Goal: Register for event/course

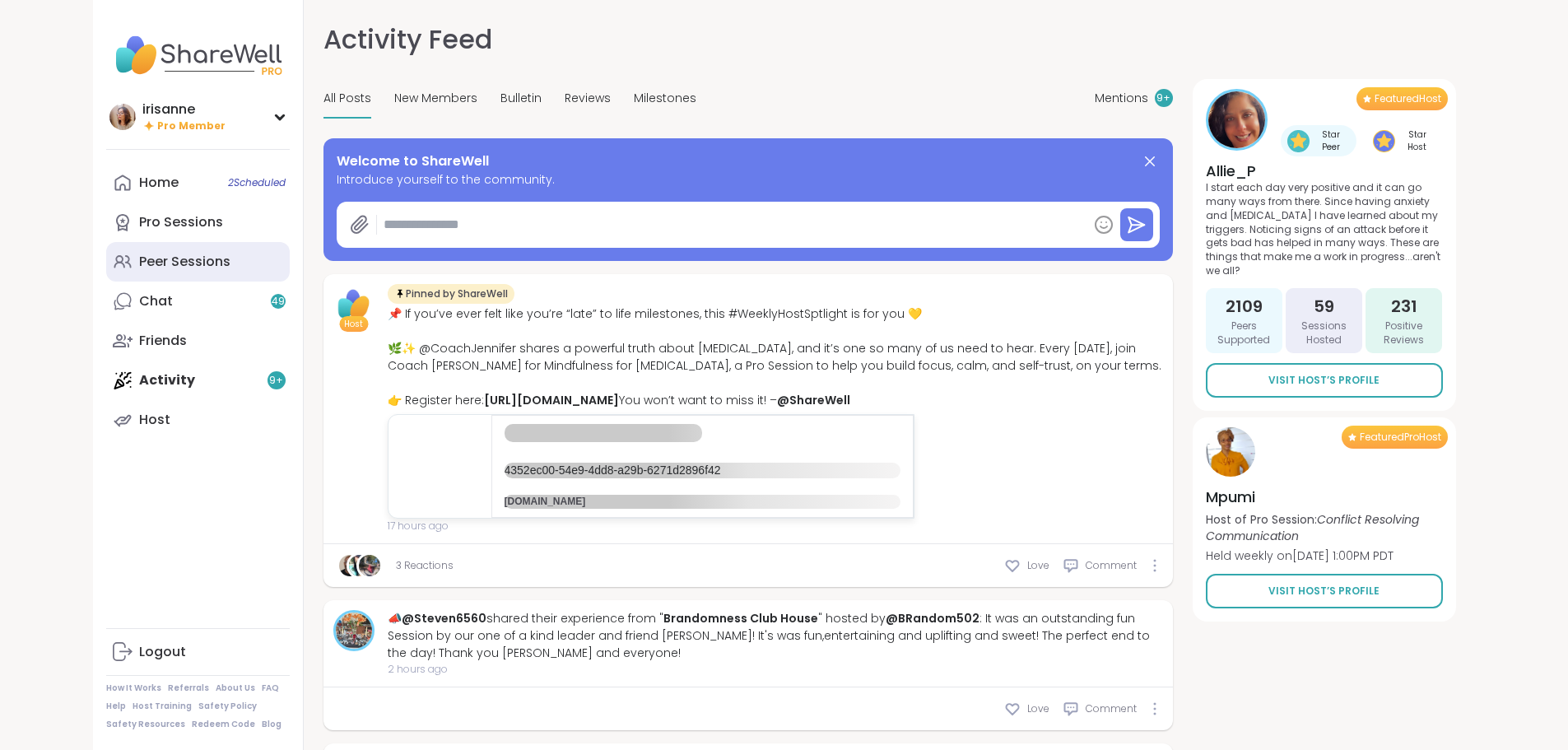
click at [139, 265] on div "Peer Sessions" at bounding box center [185, 262] width 91 height 18
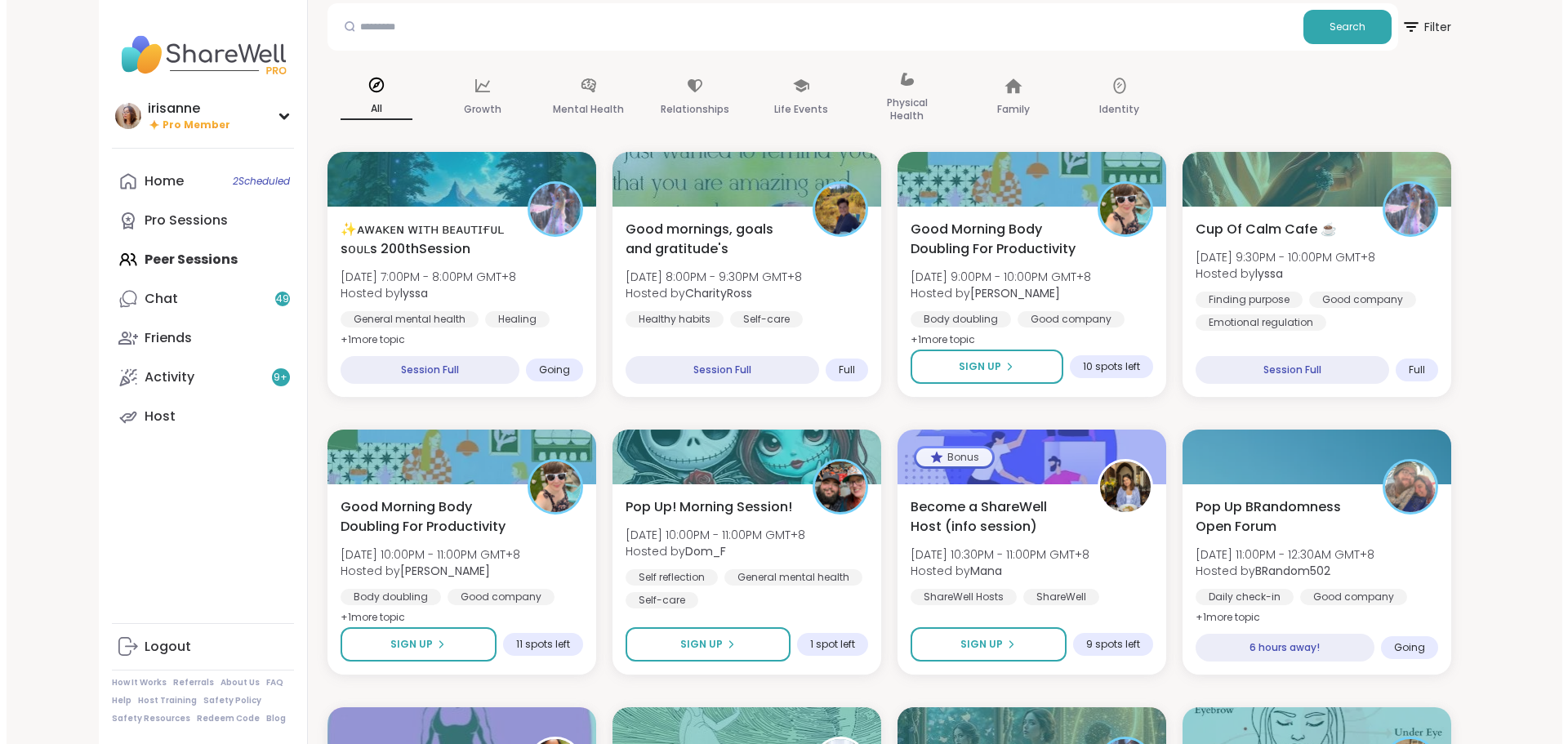
scroll to position [164, 0]
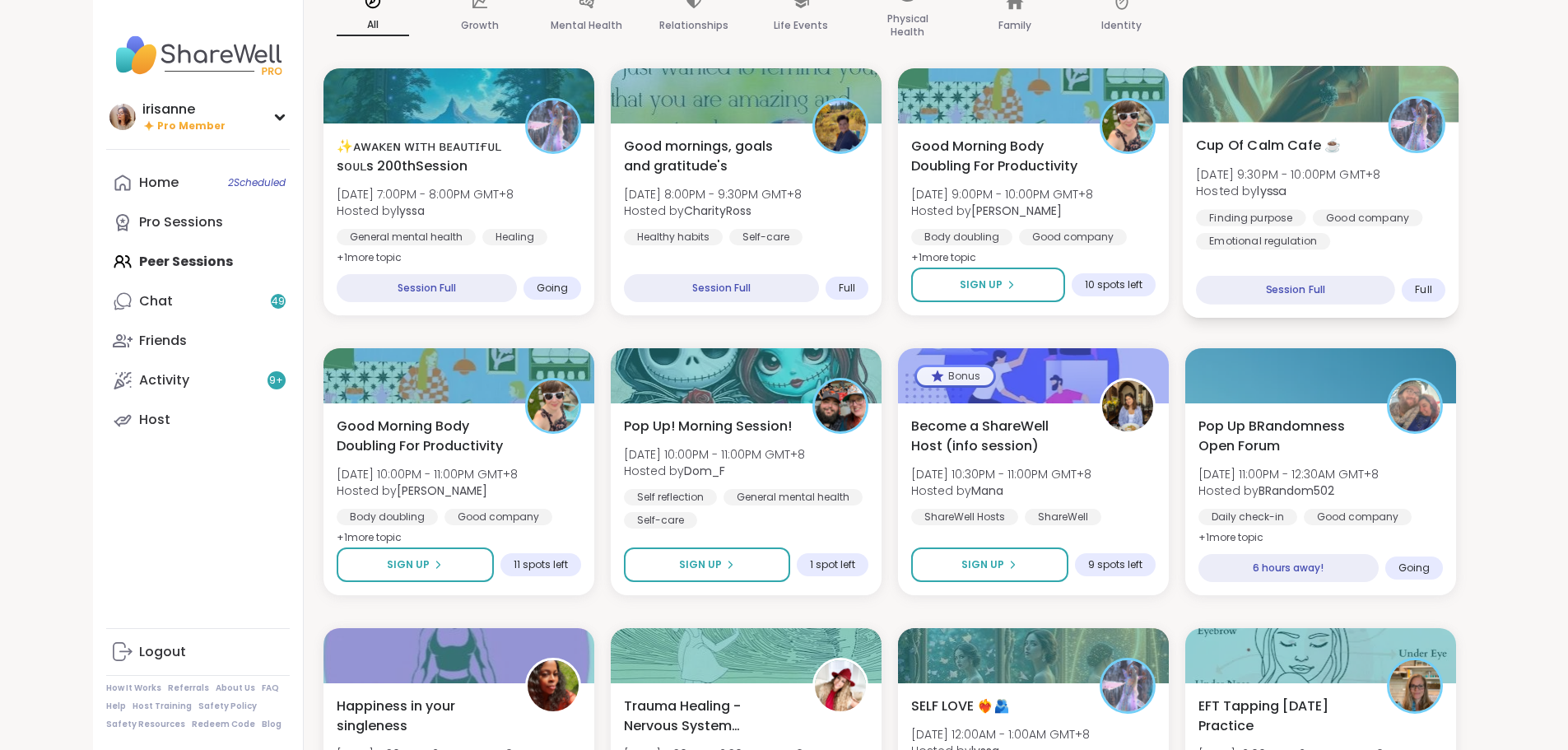
click at [1380, 192] on span "Hosted by [PERSON_NAME]" at bounding box center [1288, 191] width 185 height 16
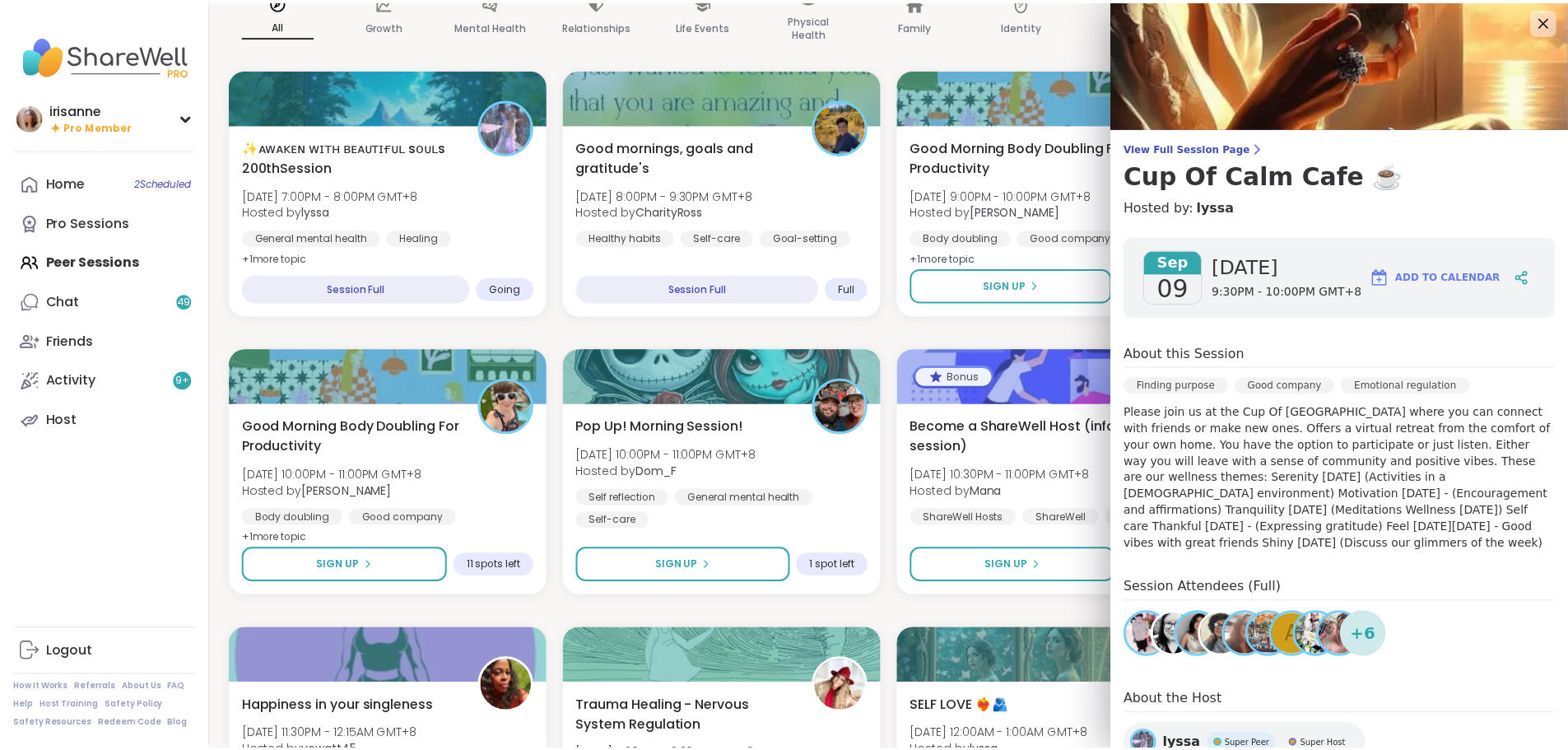
scroll to position [0, 0]
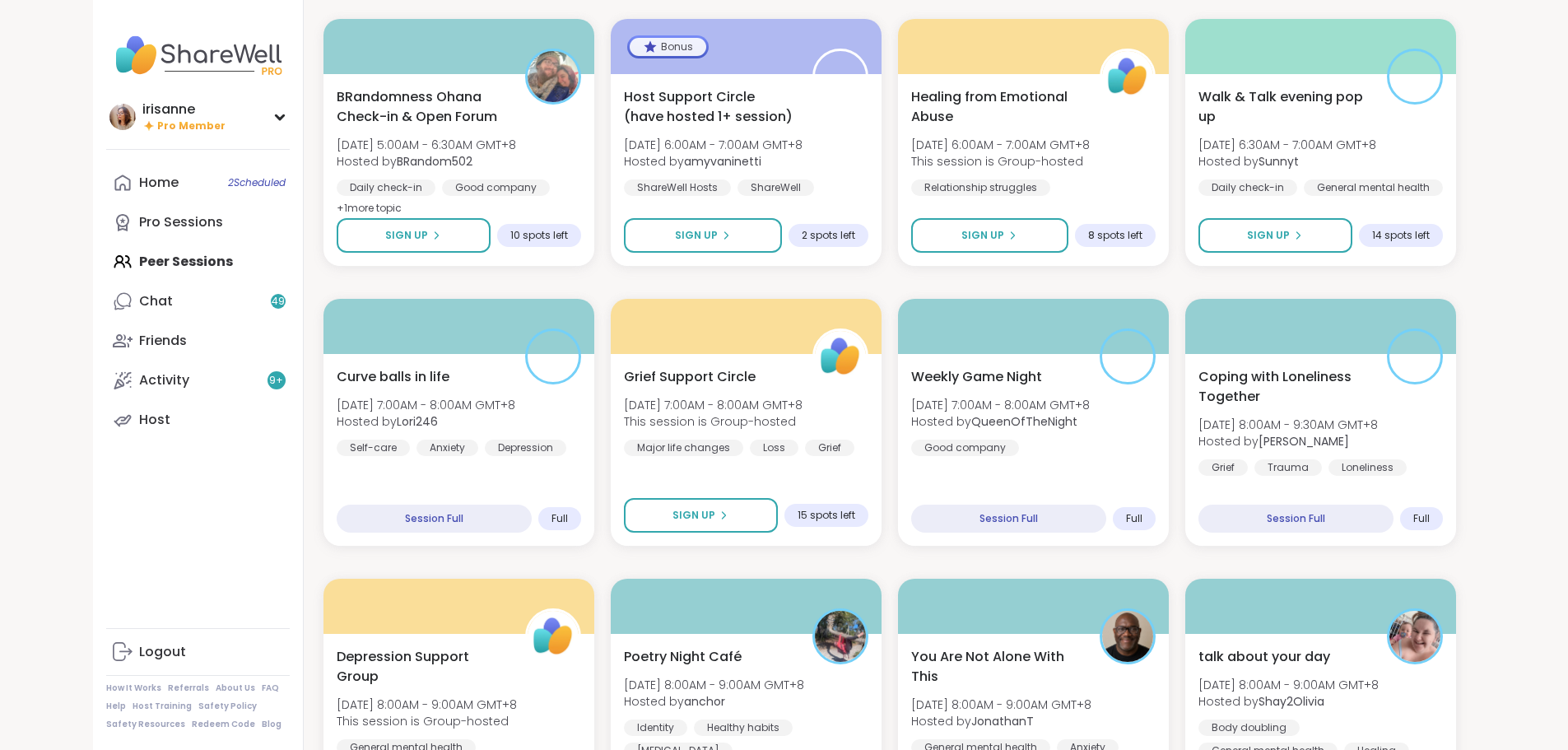
scroll to position [2038, 0]
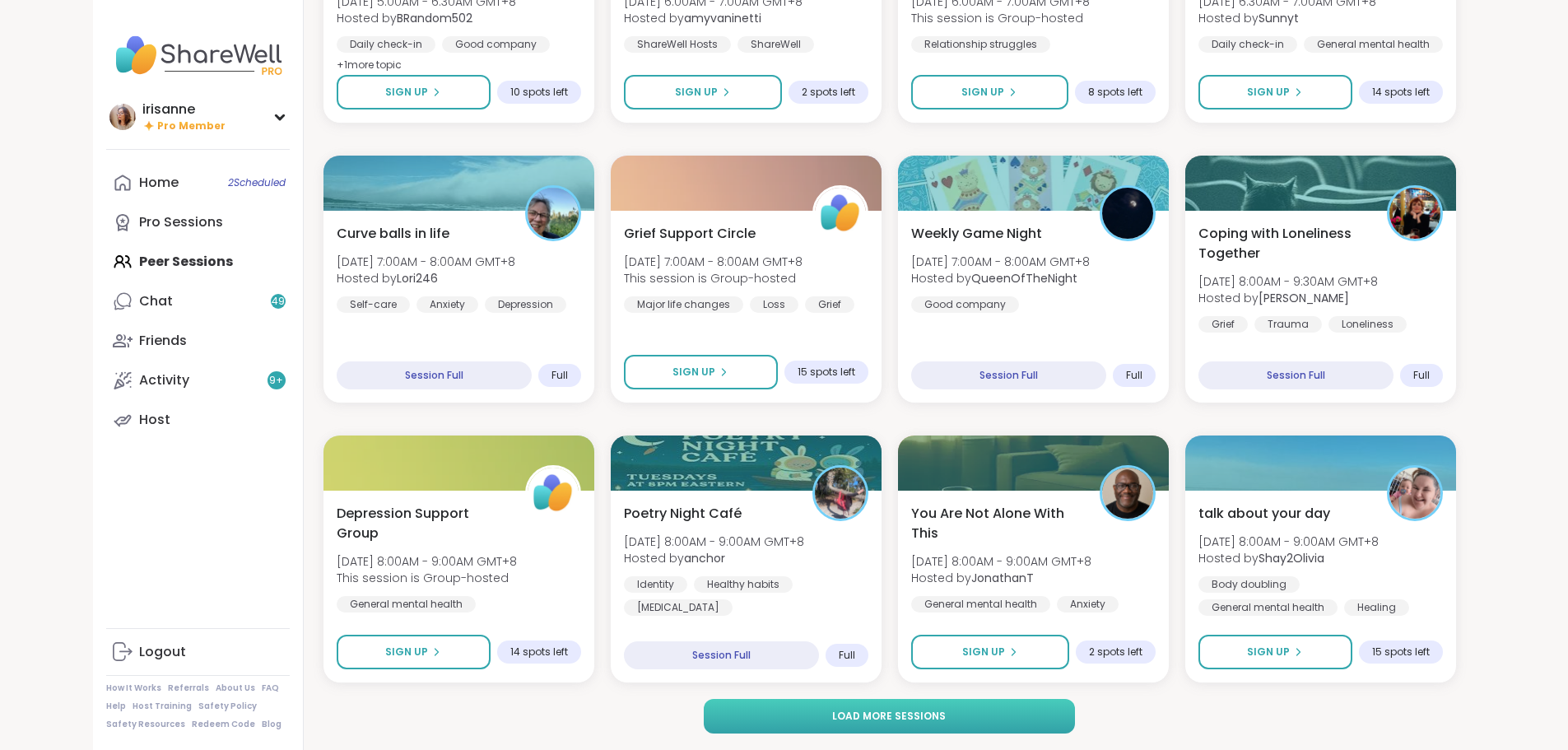
click at [712, 719] on button "Load more sessions" at bounding box center [889, 716] width 371 height 35
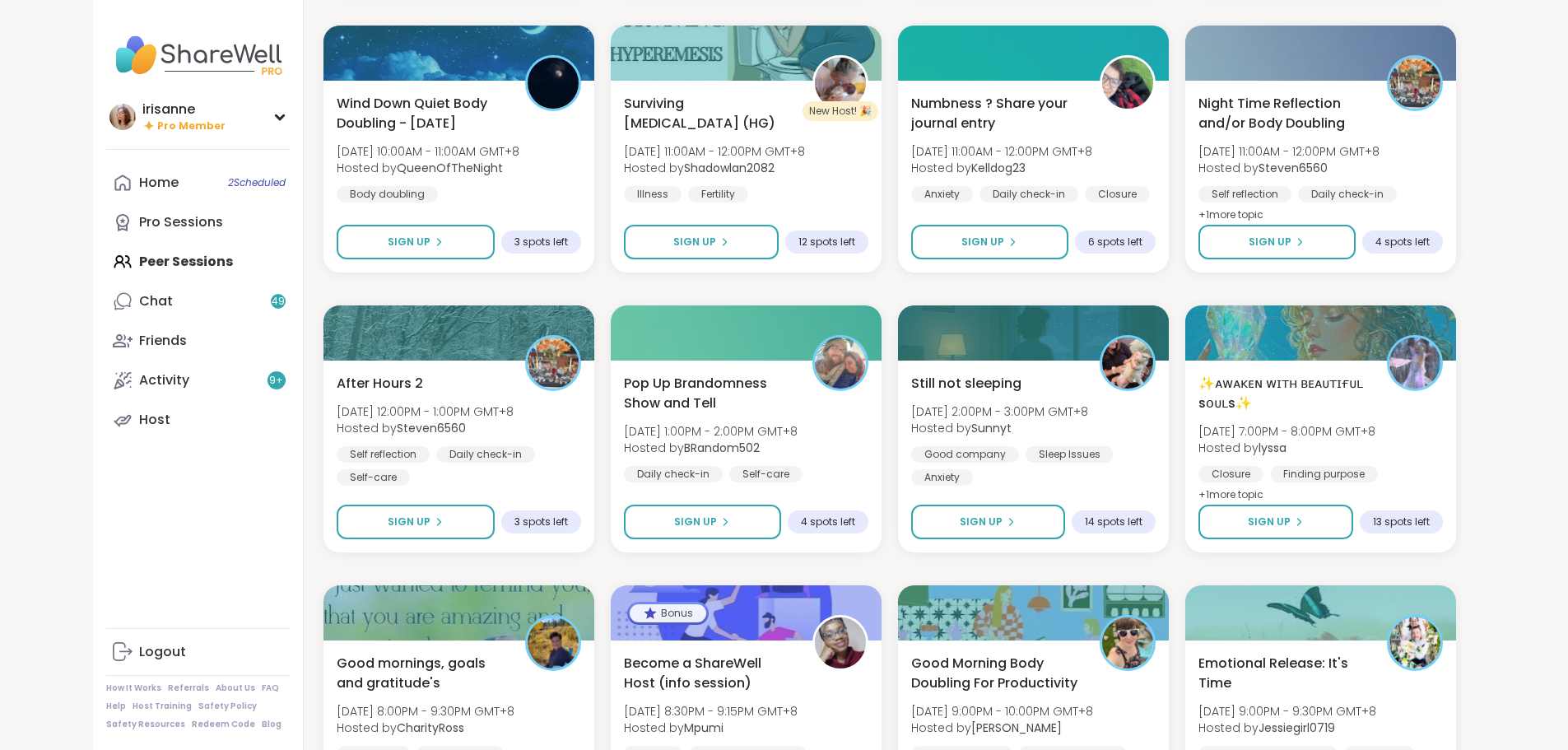
scroll to position [3026, 0]
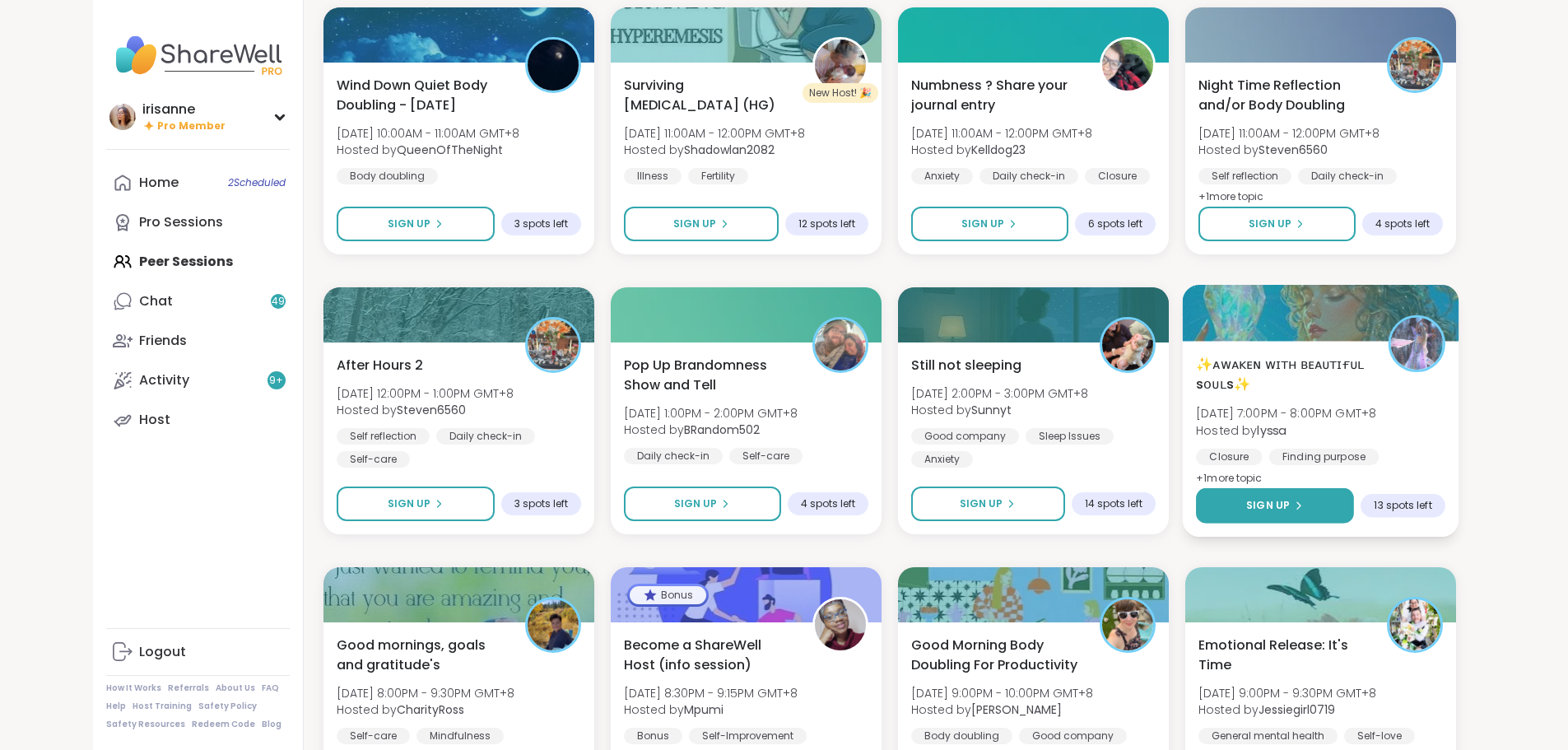
click at [1354, 511] on button "Sign Up" at bounding box center [1274, 506] width 158 height 35
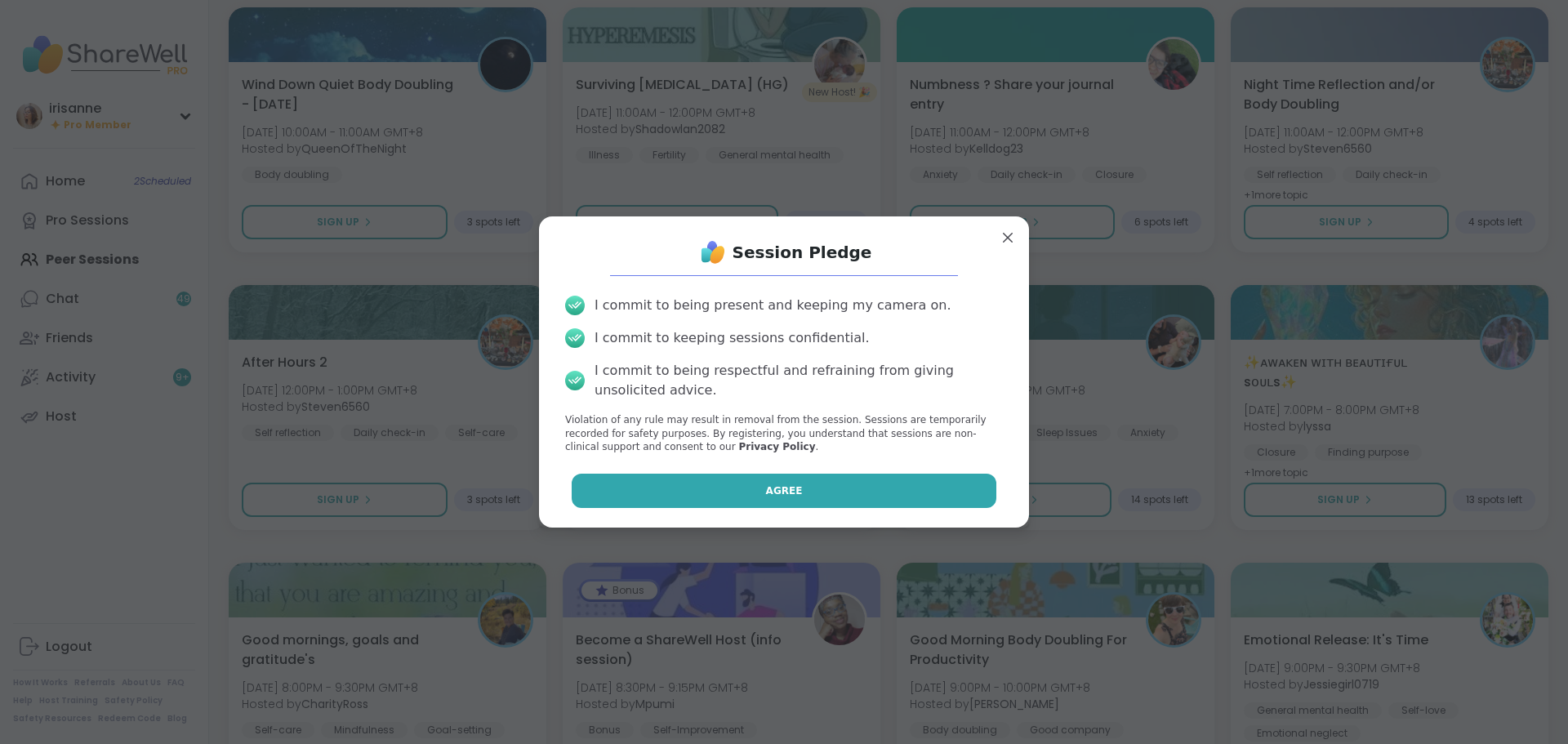
click at [763, 475] on button "Agree" at bounding box center [784, 491] width 425 height 34
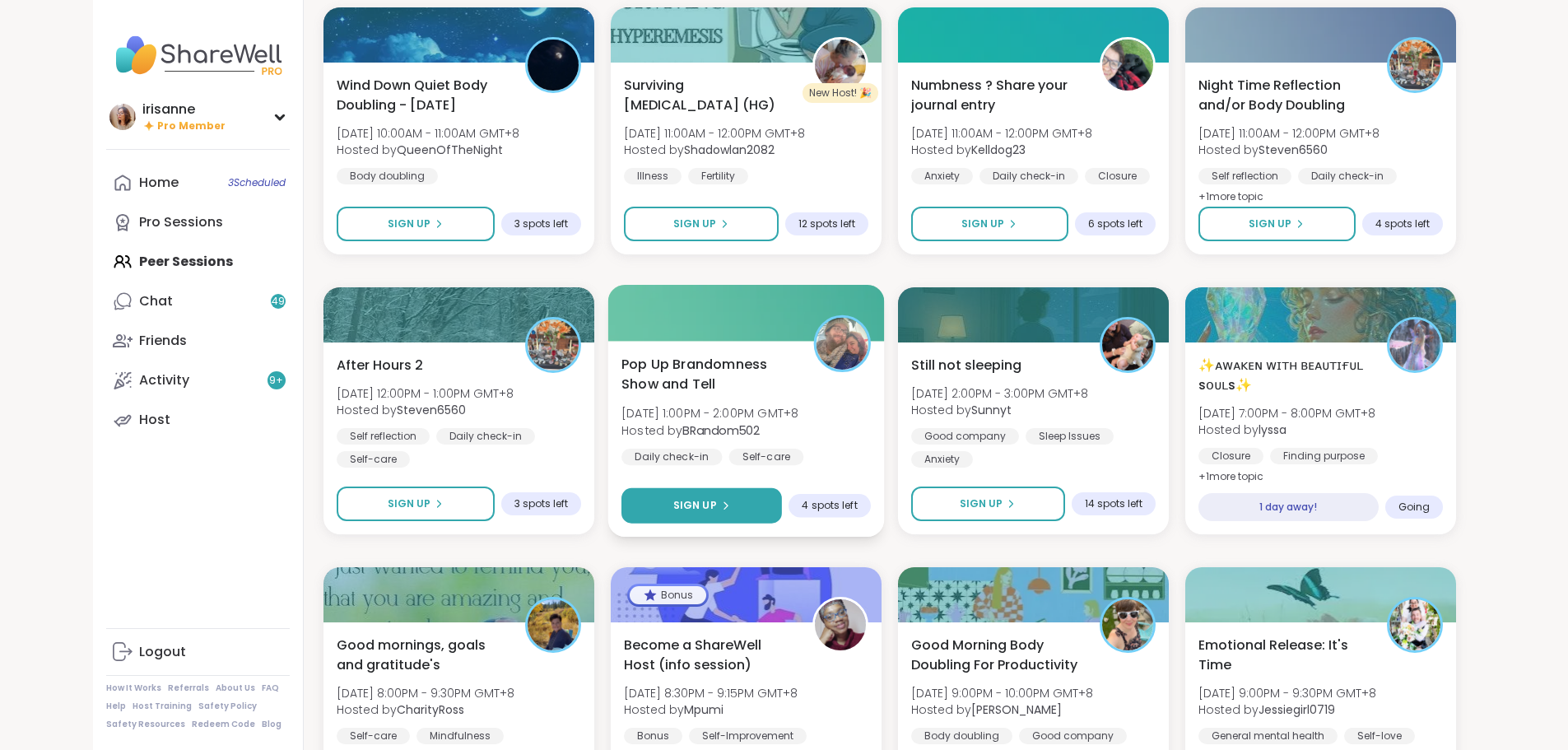
click at [748, 508] on button "Sign Up" at bounding box center [701, 506] width 160 height 35
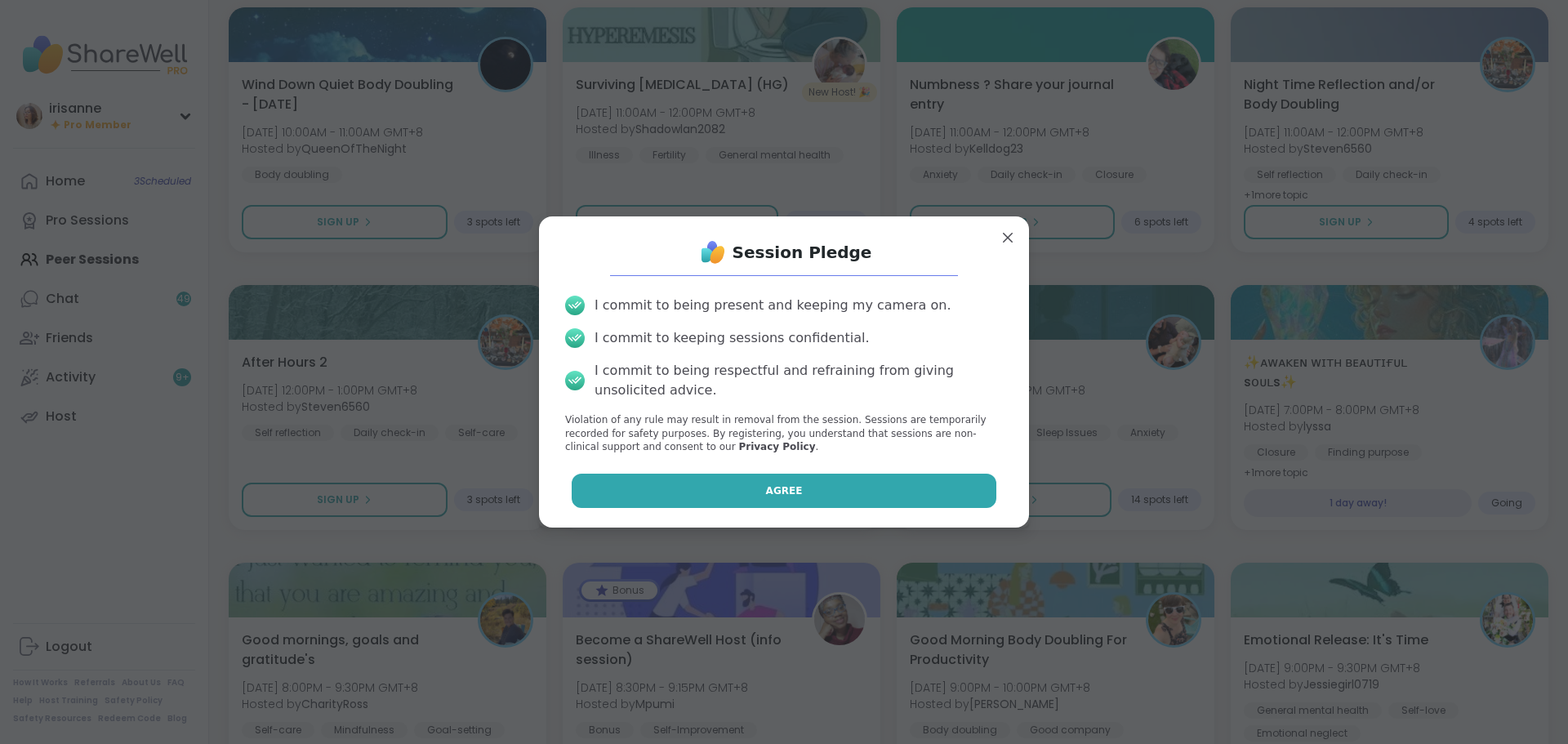
click at [811, 501] on button "Agree" at bounding box center [784, 491] width 425 height 34
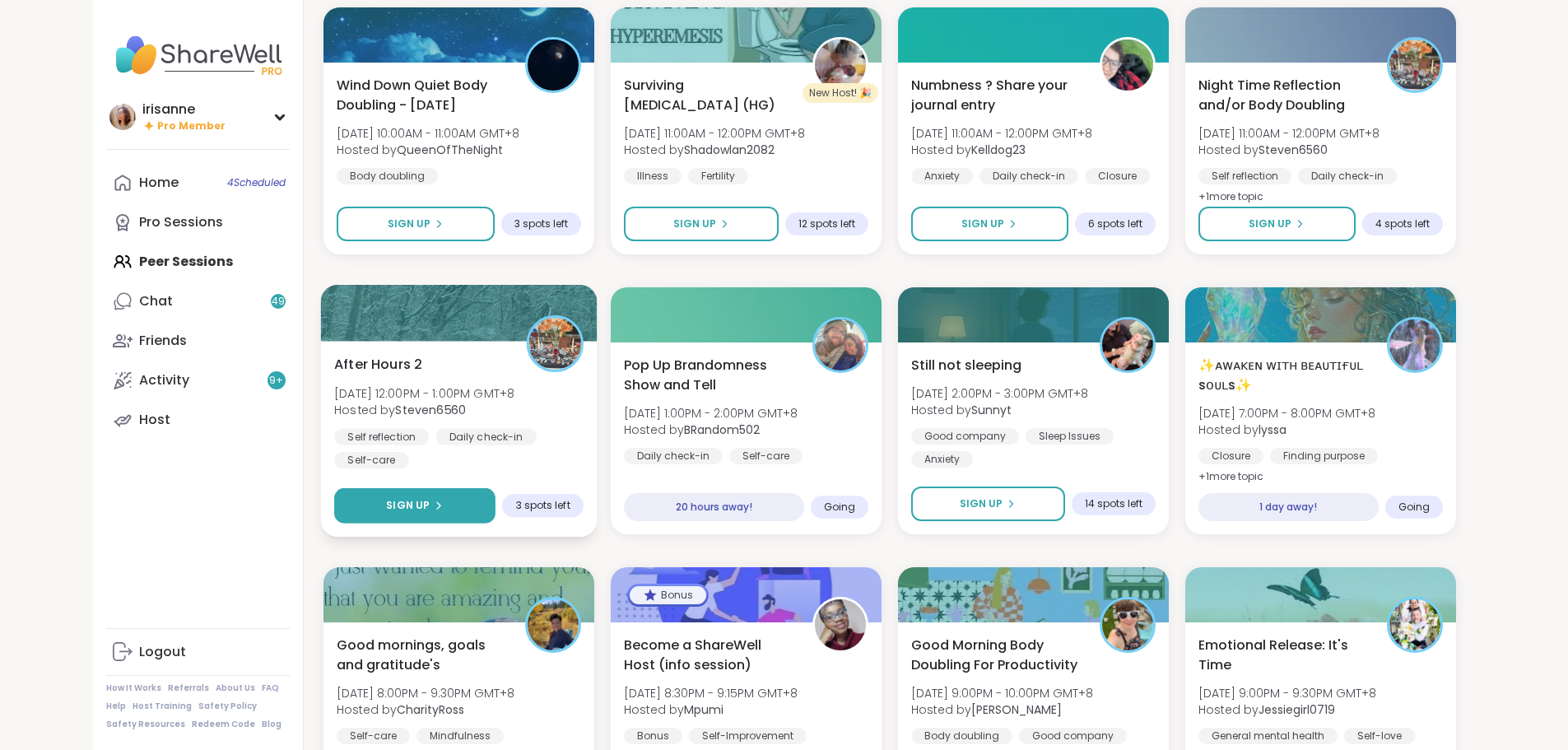
click at [390, 509] on button "Sign Up" at bounding box center [414, 506] width 161 height 35
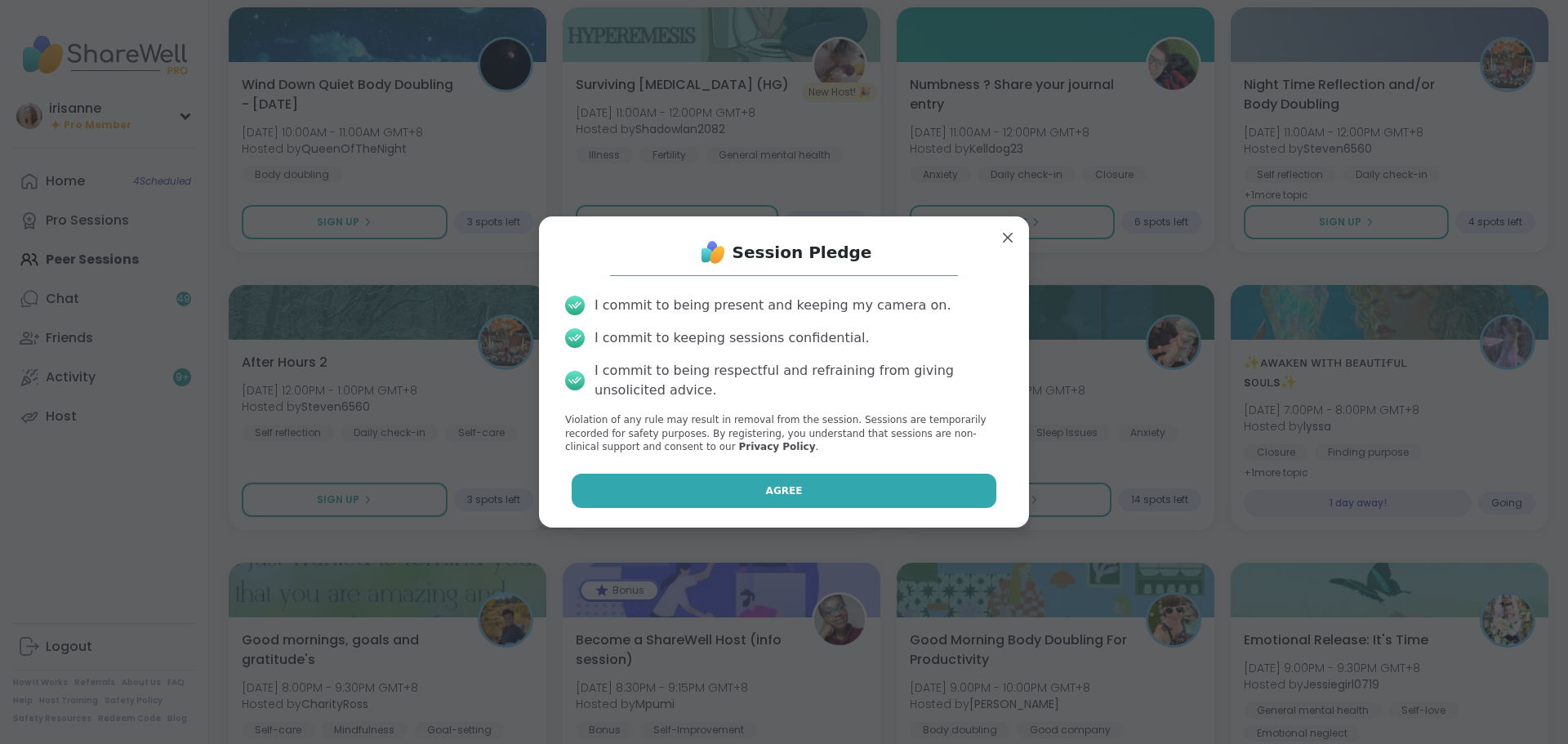
click at [618, 491] on button "Agree" at bounding box center [784, 491] width 425 height 34
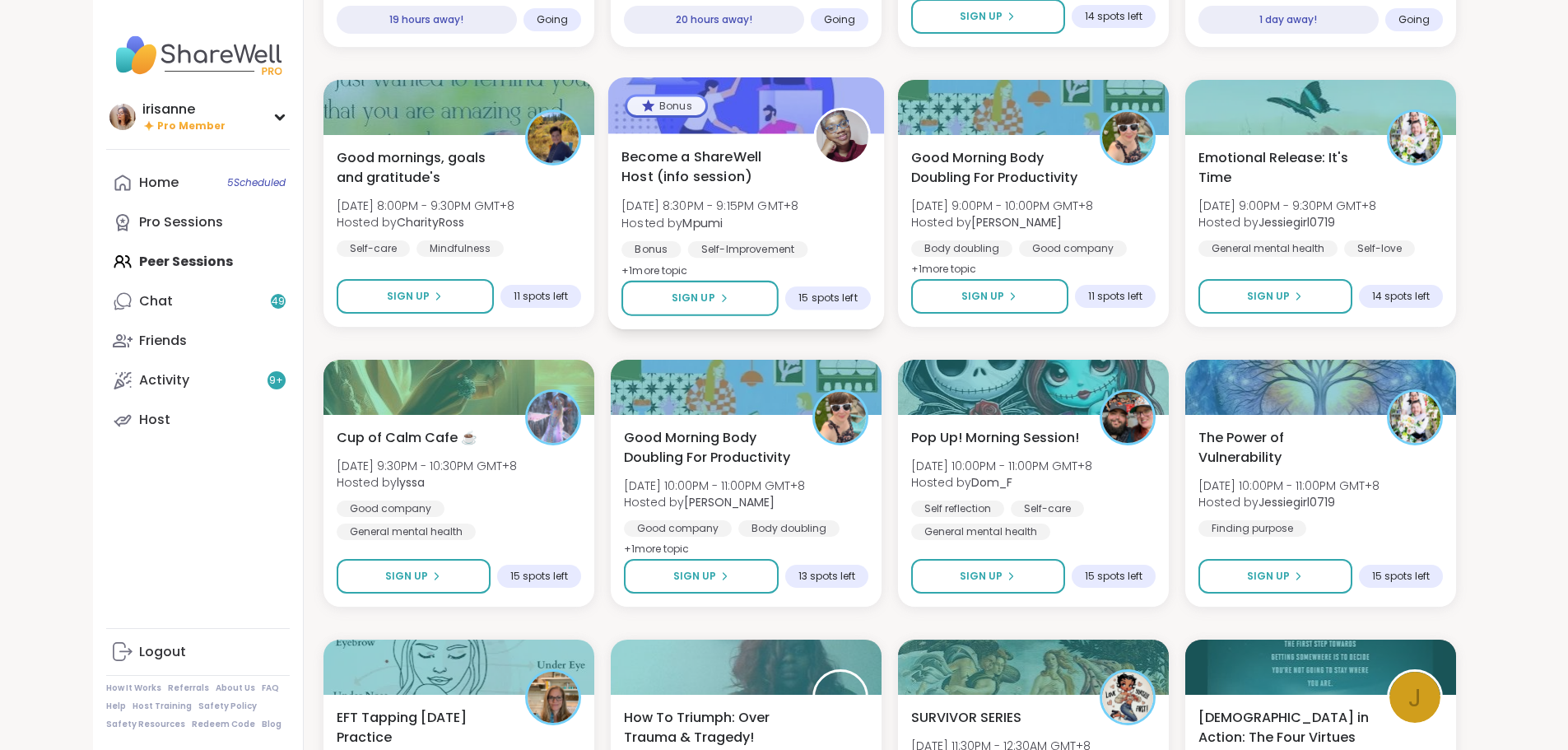
scroll to position [3520, 0]
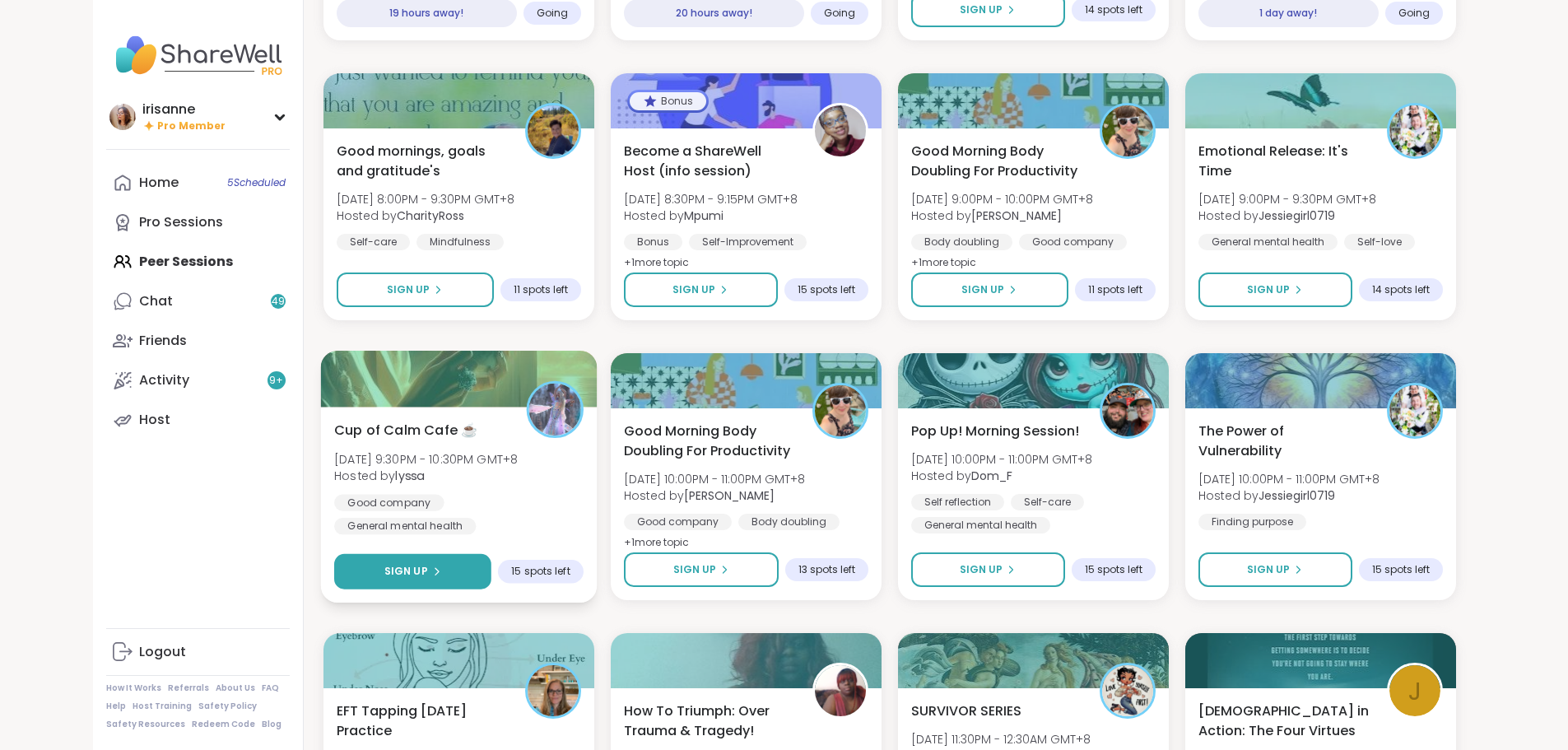
click at [384, 577] on span "Sign Up" at bounding box center [405, 571] width 44 height 15
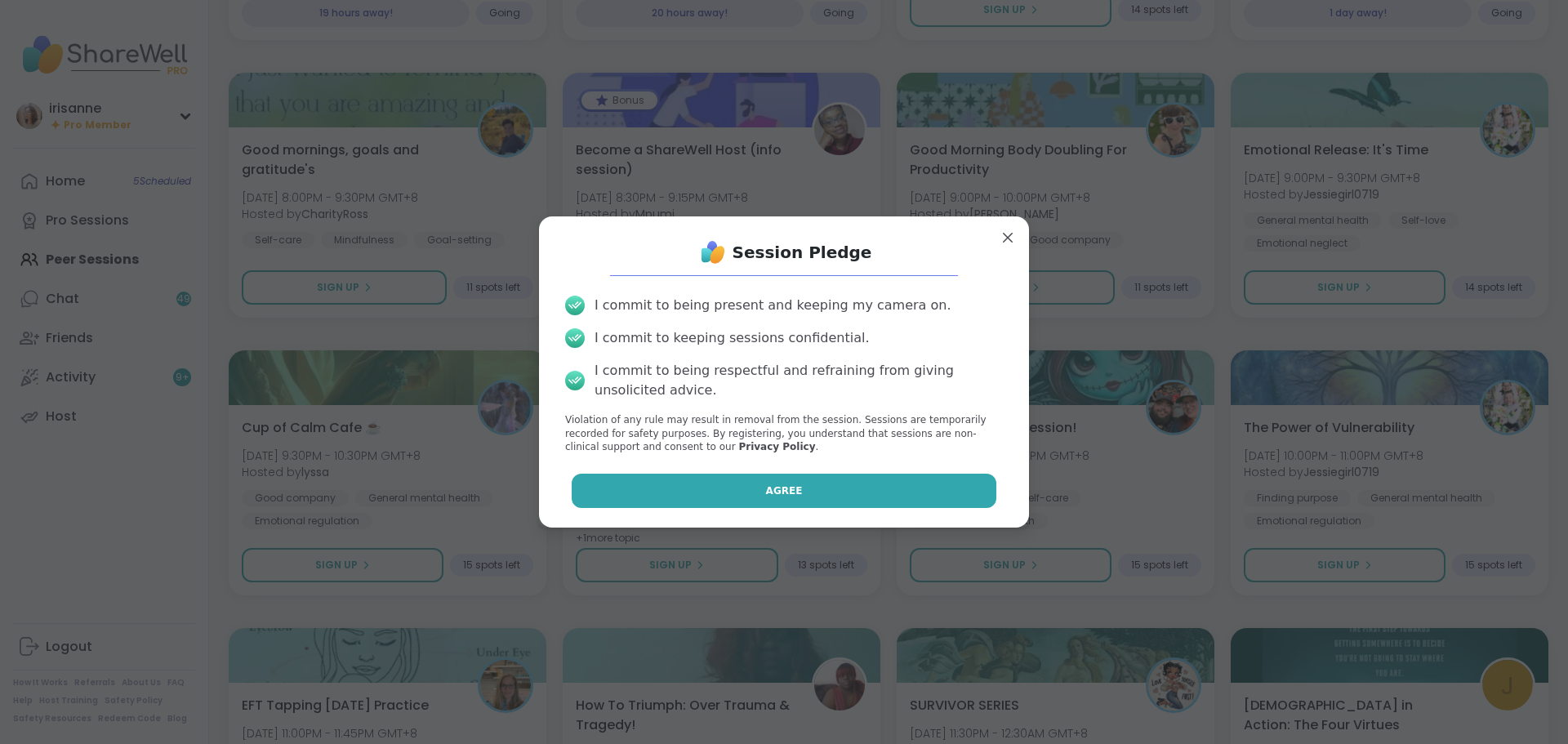
click at [737, 507] on button "Agree" at bounding box center [784, 491] width 425 height 34
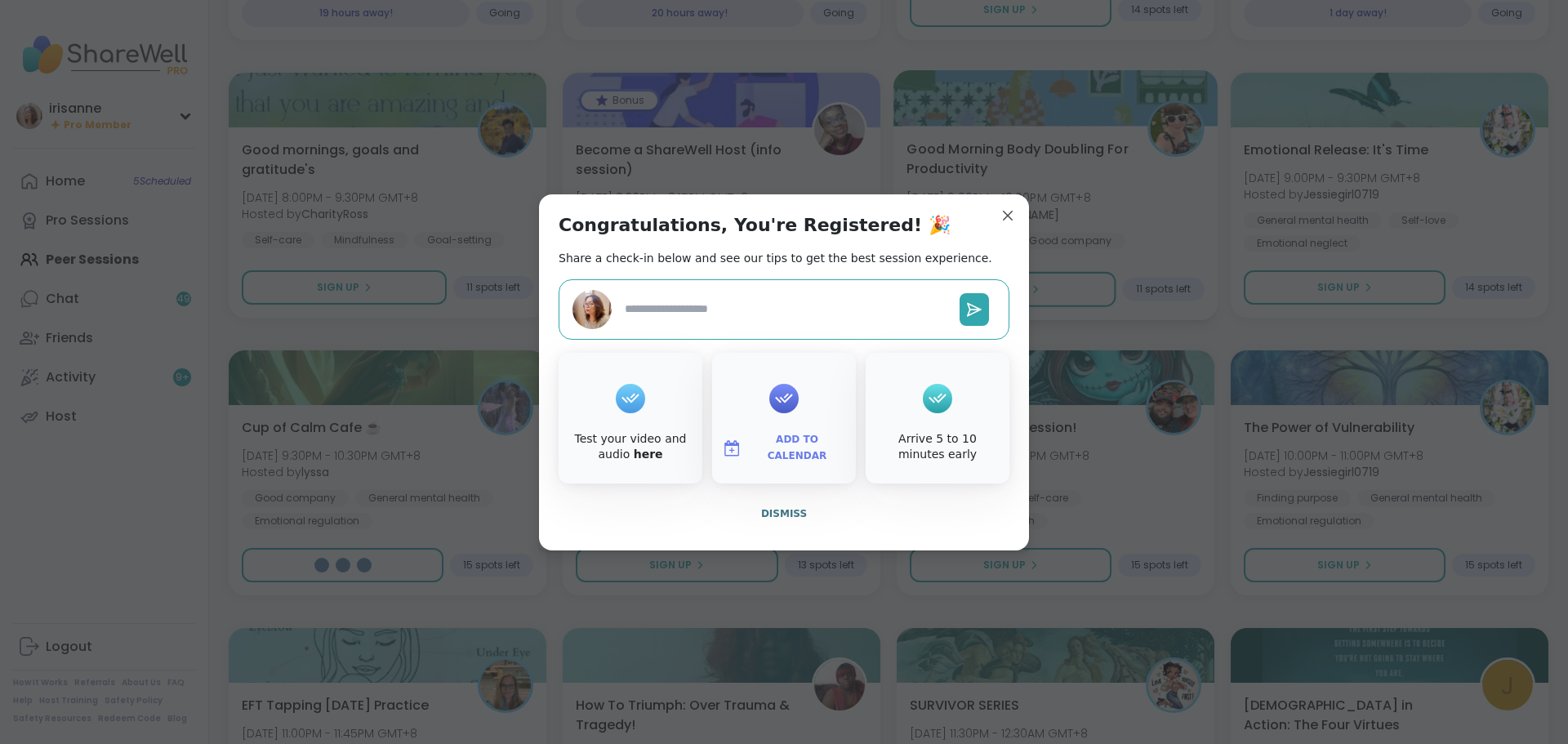
type textarea "*"
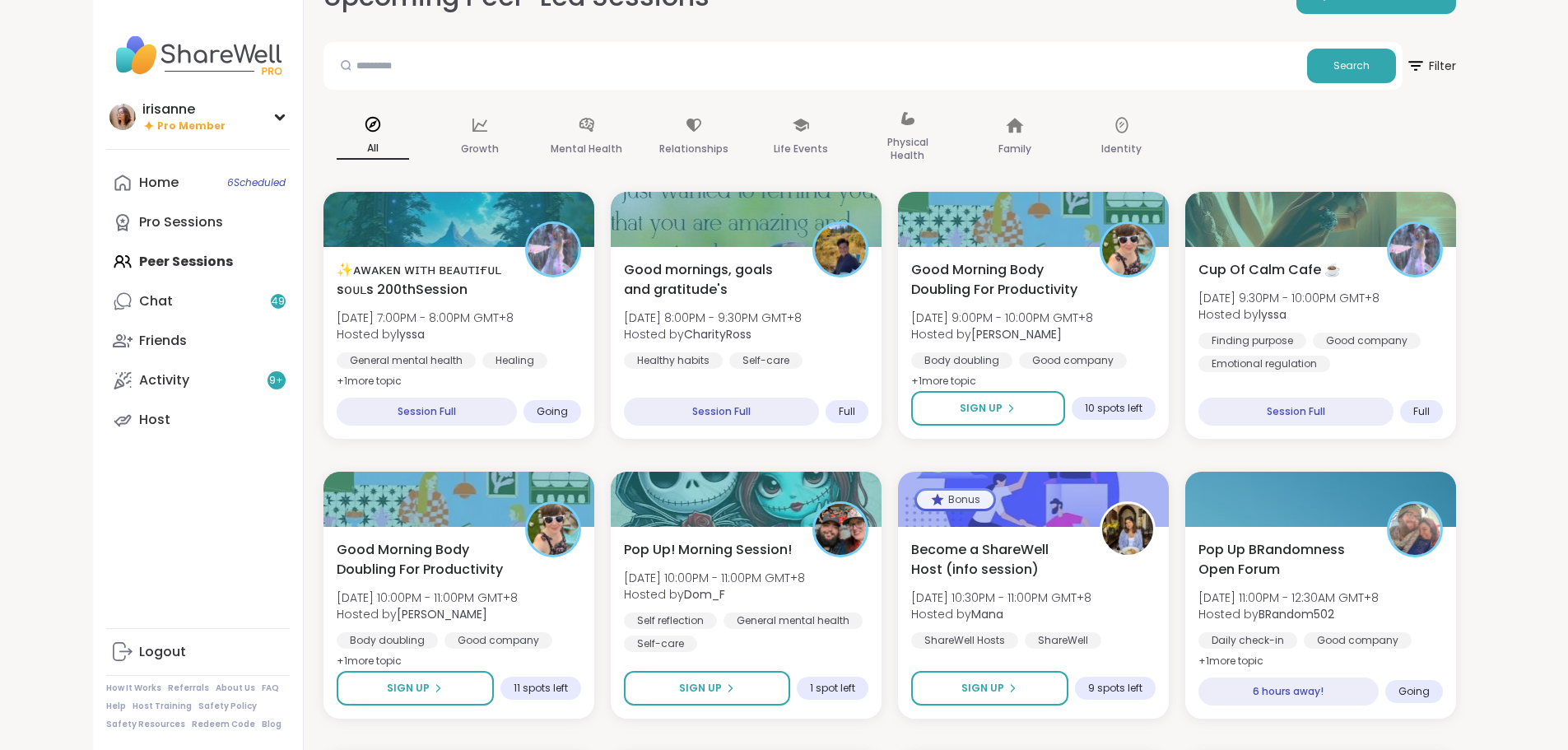
scroll to position [23, 0]
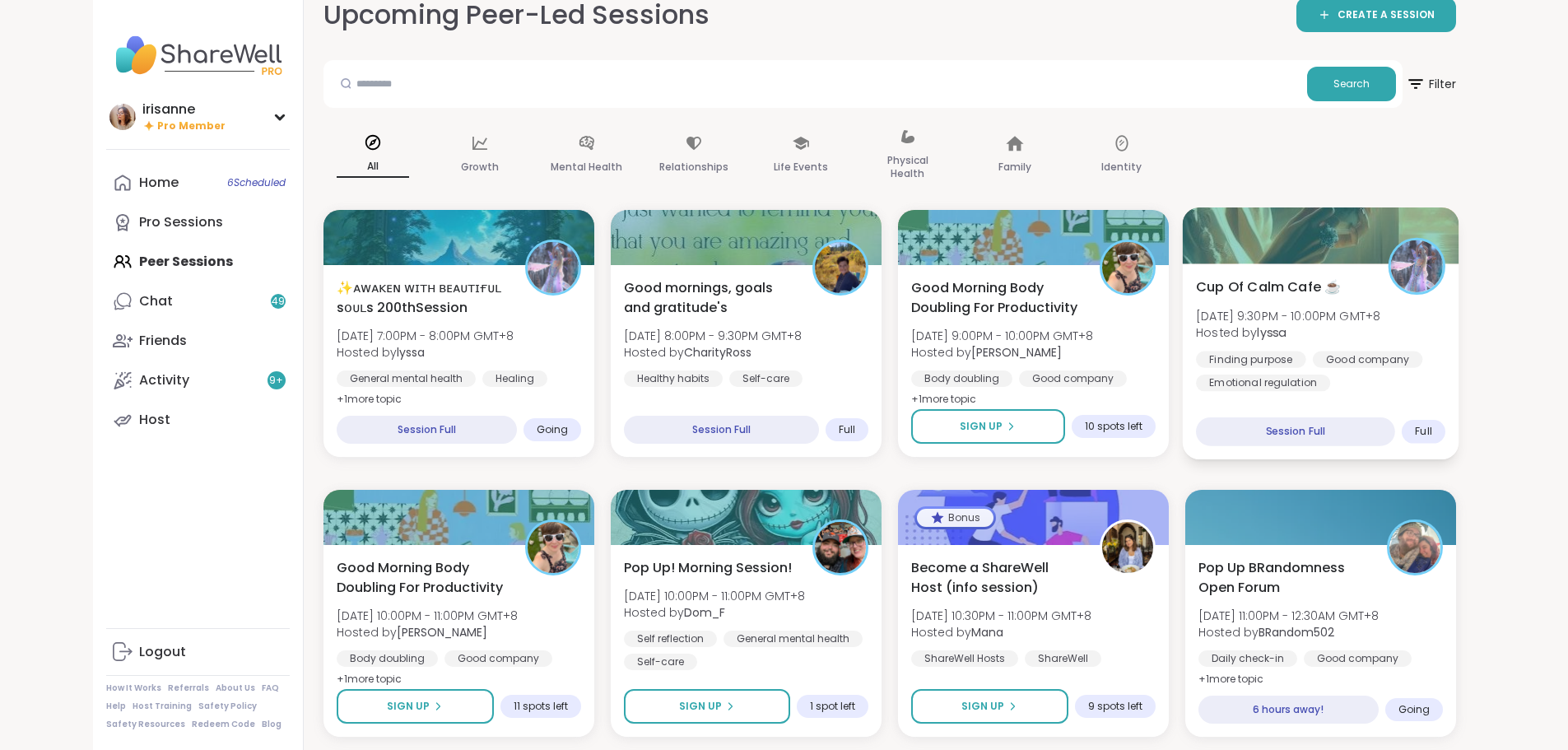
click at [1446, 362] on div "Finding purpose Good company Emotional regulation" at bounding box center [1320, 370] width 249 height 41
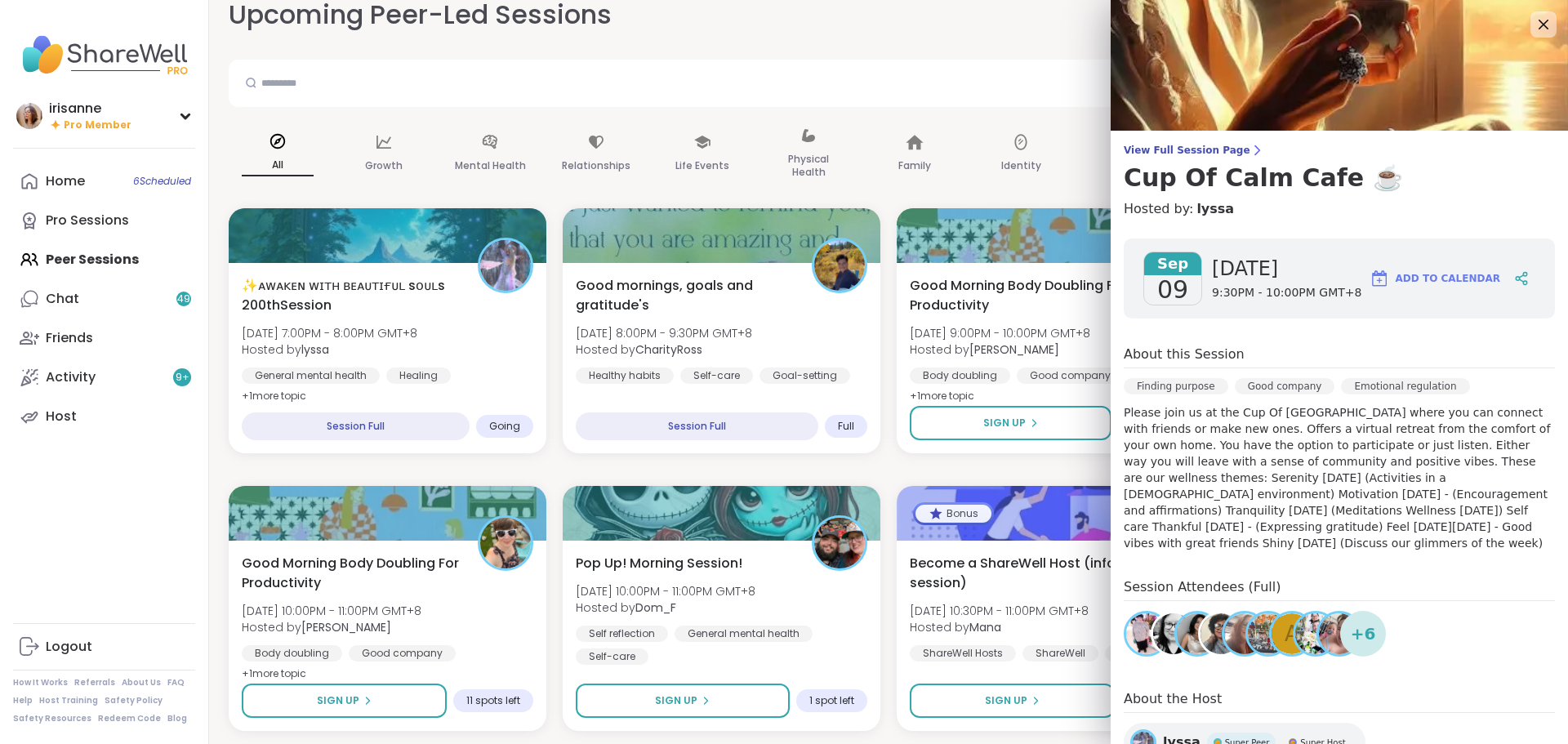
click at [907, 15] on div "Upcoming Peer-Led Sessions CREATE A SESSION" at bounding box center [888, 15] width 1320 height 37
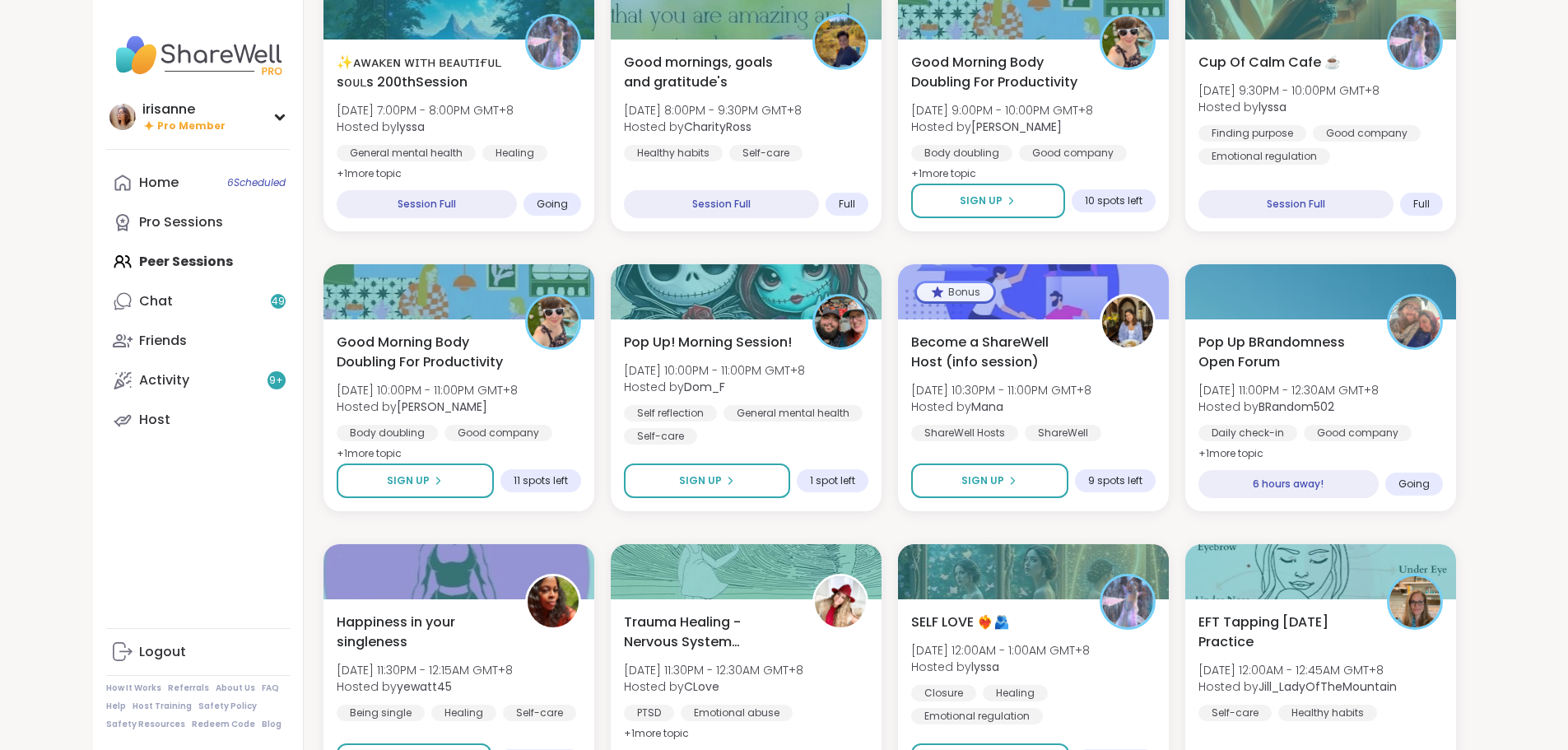
scroll to position [270, 0]
